Goal: Navigation & Orientation: Find specific page/section

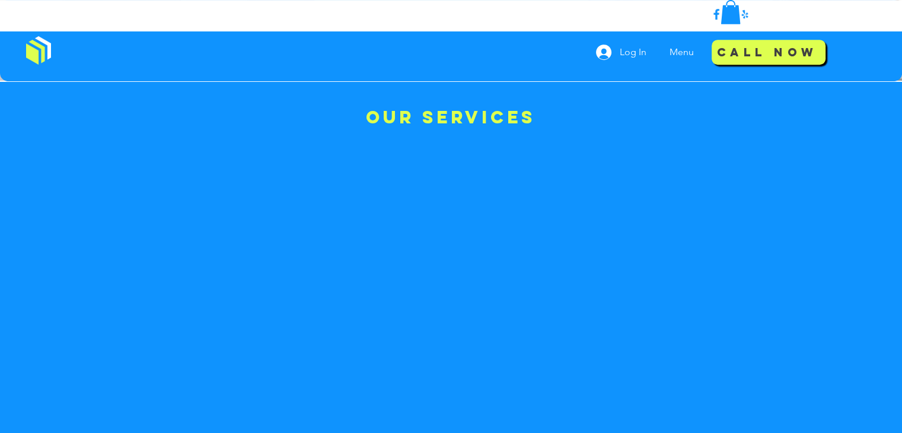
scroll to position [593, 0]
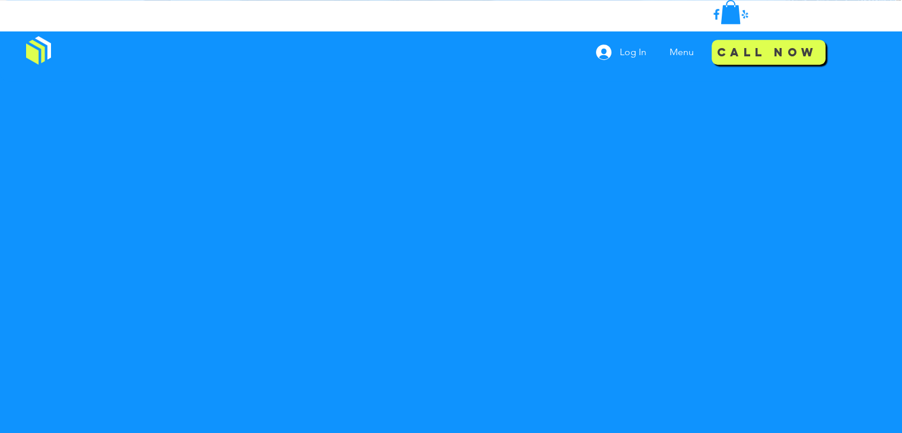
click at [678, 52] on p "Menu" at bounding box center [682, 52] width 36 height 30
click at [678, 55] on p "Menu" at bounding box center [682, 52] width 36 height 30
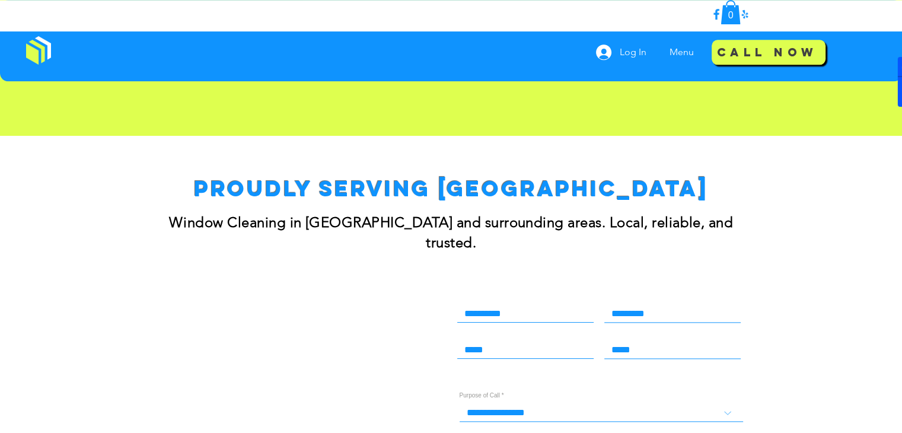
scroll to position [1424, 0]
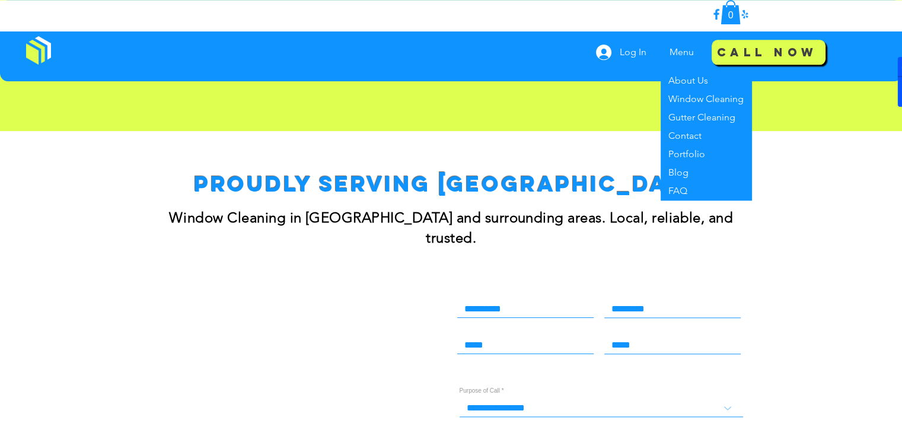
click at [676, 56] on p "Menu" at bounding box center [682, 52] width 36 height 30
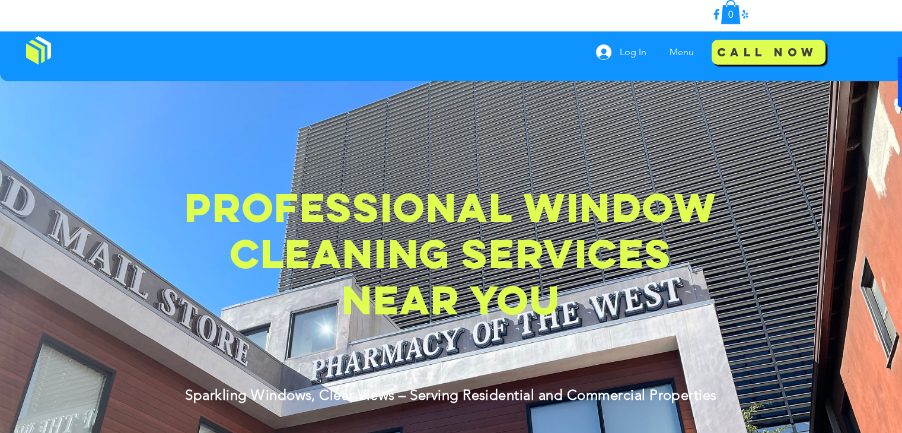
scroll to position [0, 0]
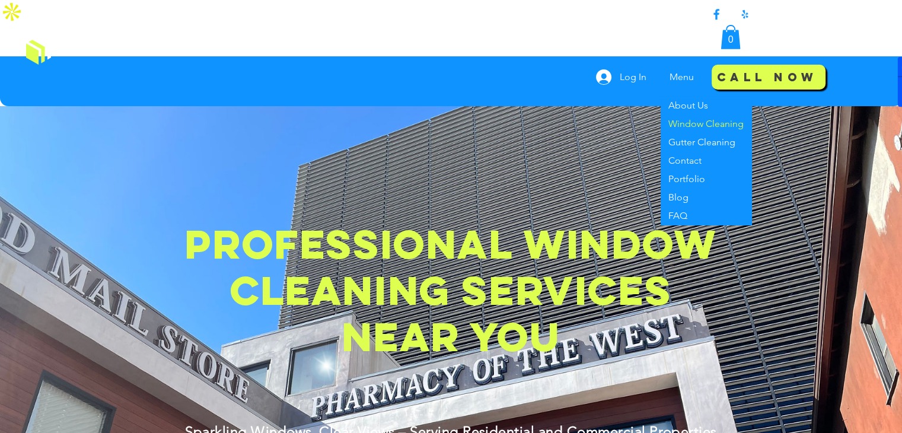
click at [692, 115] on p "Window Cleaning" at bounding box center [706, 124] width 85 height 18
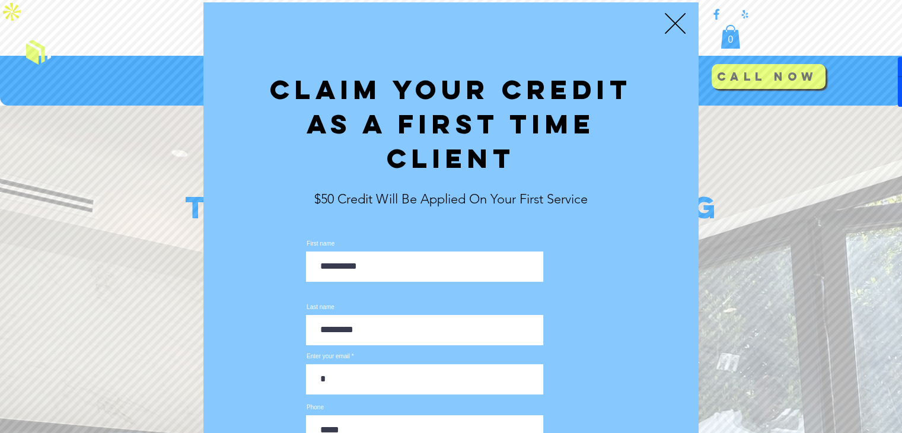
click at [684, 23] on icon "Back to site" at bounding box center [675, 23] width 21 height 21
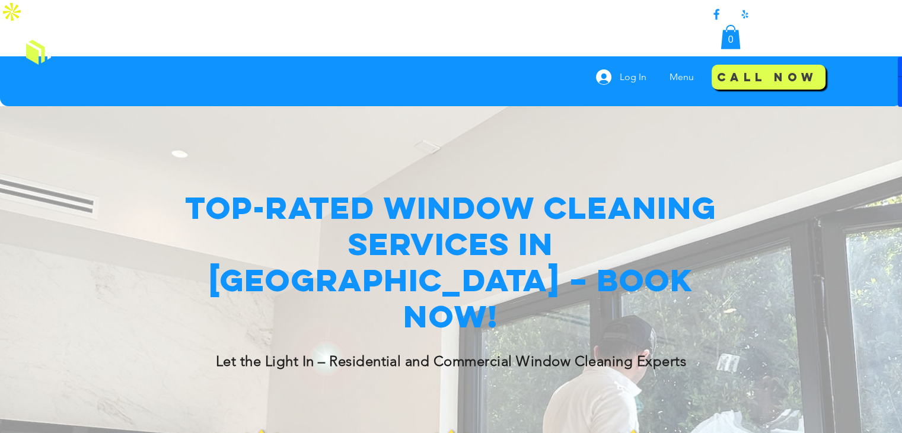
scroll to position [135, 0]
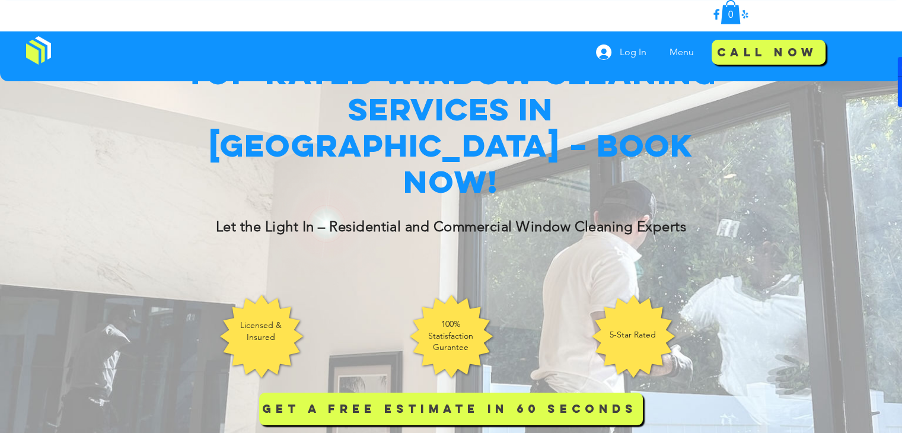
click at [527, 43] on div "0 Log In Menu About Us Window Cleaning Gutter Cleaning Contact Portfolio Blog F…" at bounding box center [451, 40] width 902 height 81
click at [568, 69] on div "0 Log In Menu About Us Window Cleaning Gutter Cleaning Contact Portfolio Blog F…" at bounding box center [451, 40] width 902 height 81
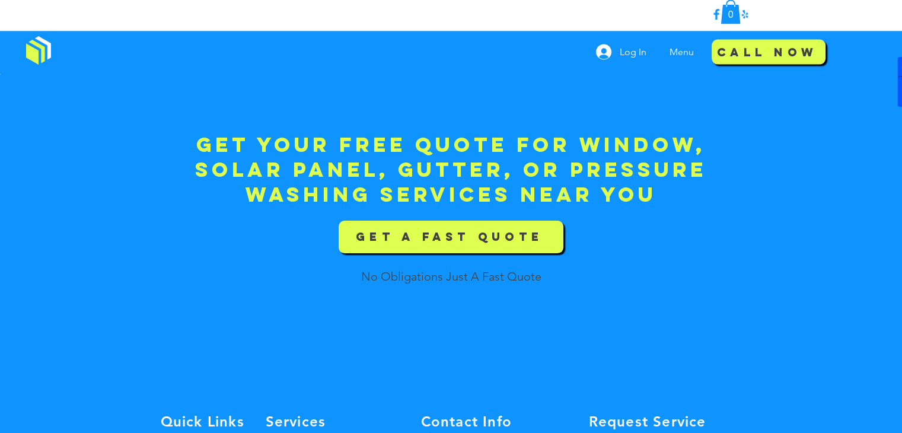
scroll to position [2650, 0]
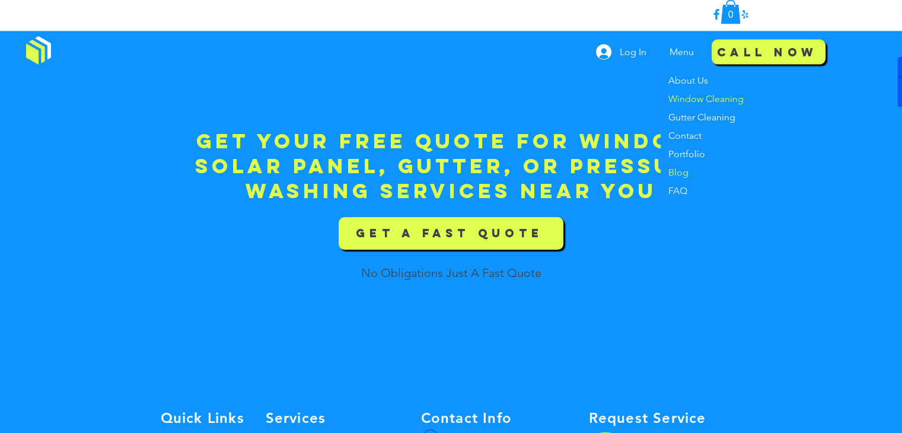
click at [684, 176] on p "Blog" at bounding box center [679, 172] width 30 height 18
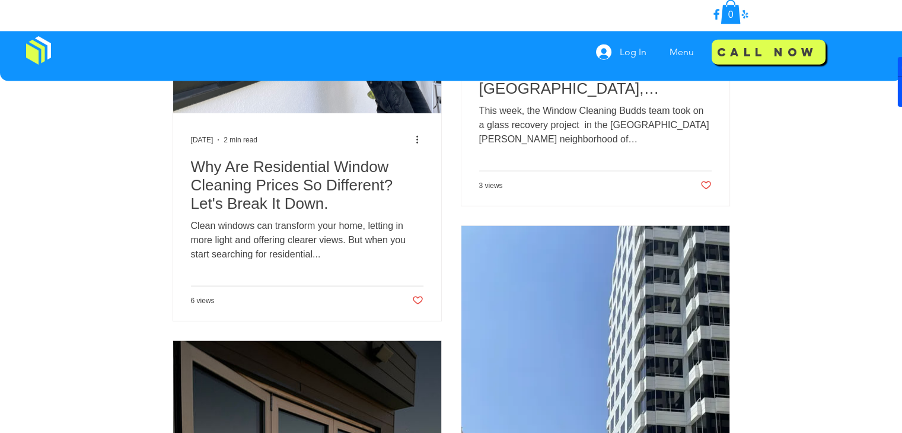
scroll to position [2822, 0]
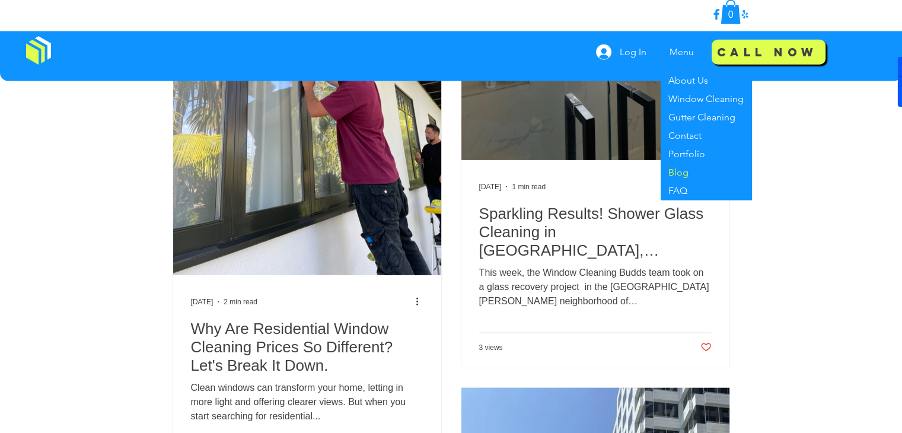
click at [38, 52] on img at bounding box center [38, 50] width 25 height 28
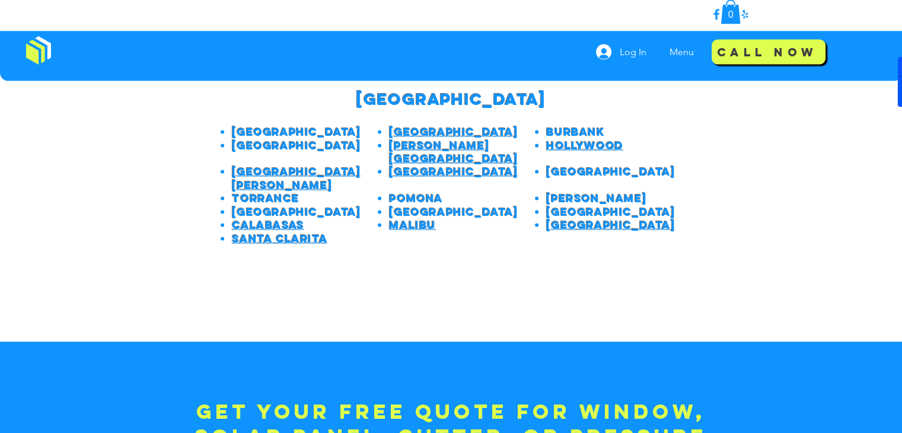
scroll to position [2373, 0]
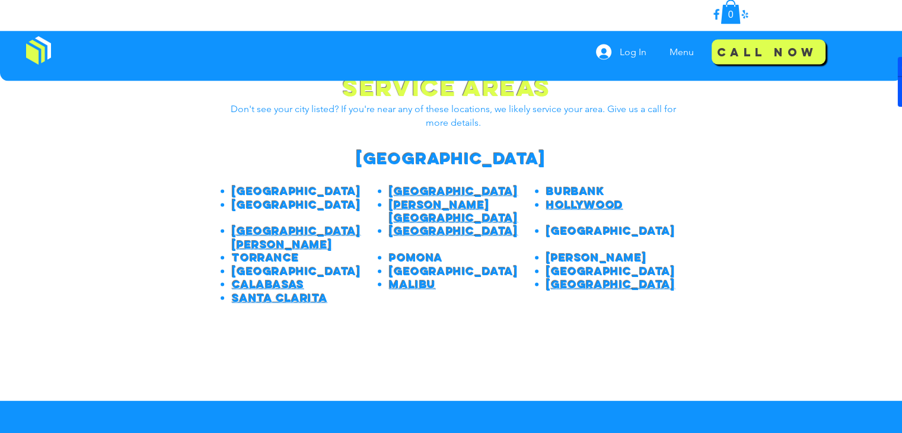
click at [419, 251] on span "Pomona" at bounding box center [416, 258] width 54 height 14
copy span "Pomona"
drag, startPoint x: 323, startPoint y: 166, endPoint x: 235, endPoint y: 167, distance: 88.4
click at [235, 185] on h4 "[GEOGRAPHIC_DATA]" at bounding box center [302, 191] width 140 height 13
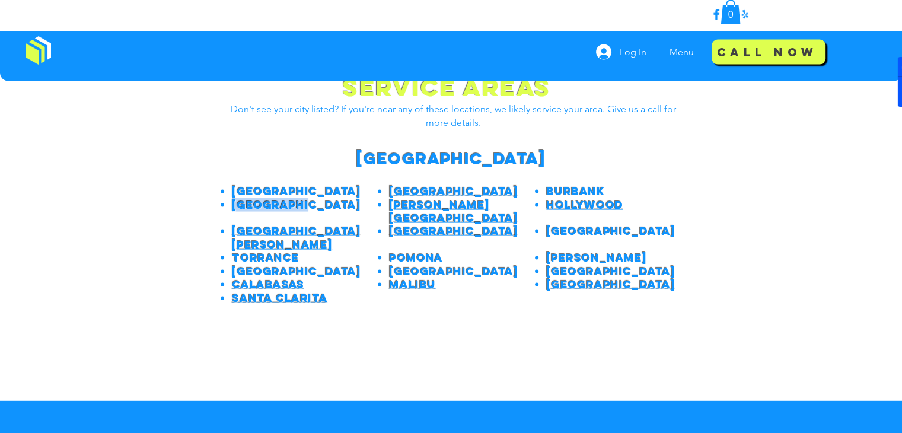
drag, startPoint x: 310, startPoint y: 182, endPoint x: 228, endPoint y: 183, distance: 81.3
click at [228, 199] on ul "[GEOGRAPHIC_DATA]" at bounding box center [296, 205] width 152 height 13
copy span "[GEOGRAPHIC_DATA]"
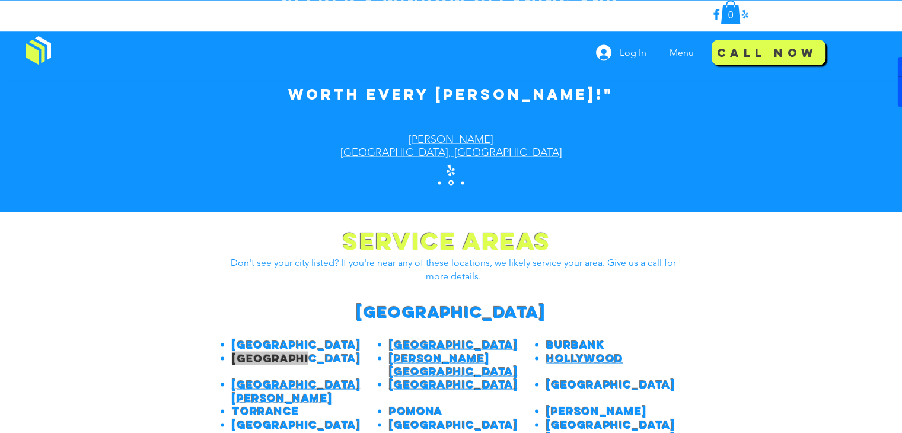
scroll to position [2284, 0]
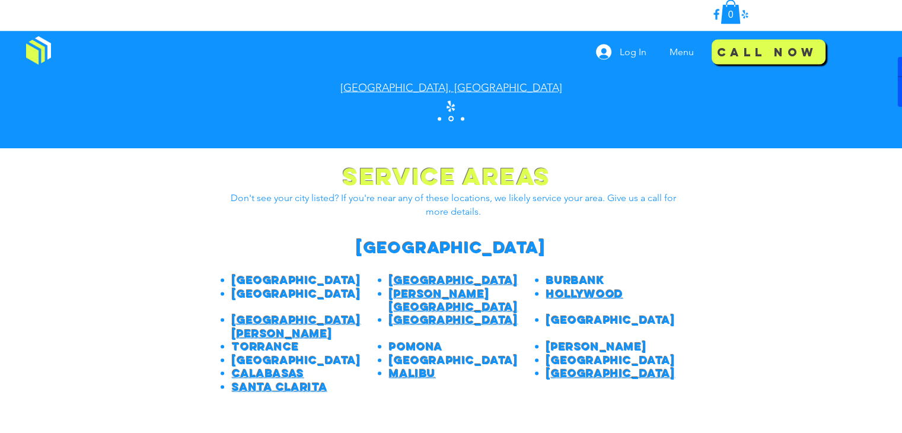
click at [731, 268] on div at bounding box center [451, 319] width 902 height 342
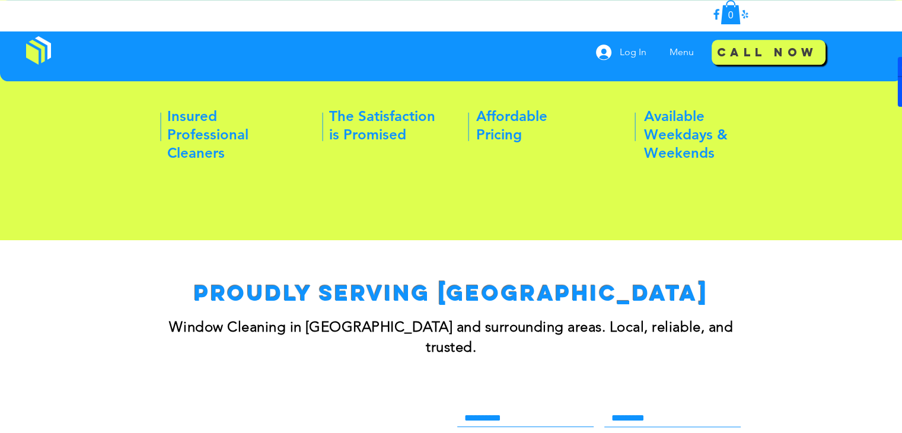
scroll to position [0, 0]
